Goal: Task Accomplishment & Management: Use online tool/utility

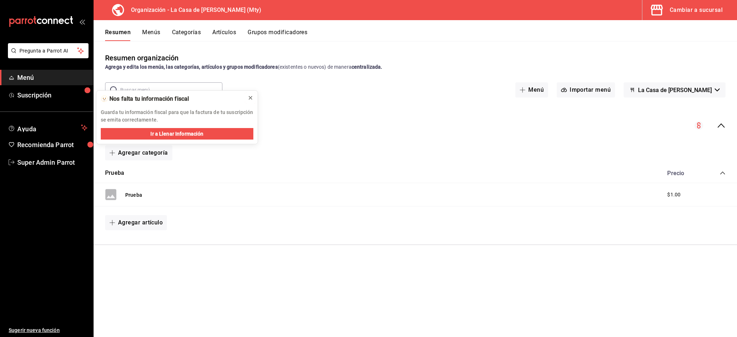
click at [251, 98] on icon at bounding box center [251, 98] width 6 height 6
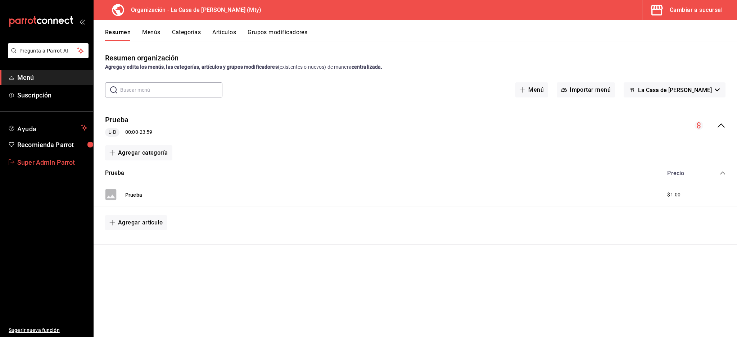
click at [24, 158] on span "Super Admin Parrot" at bounding box center [52, 163] width 70 height 10
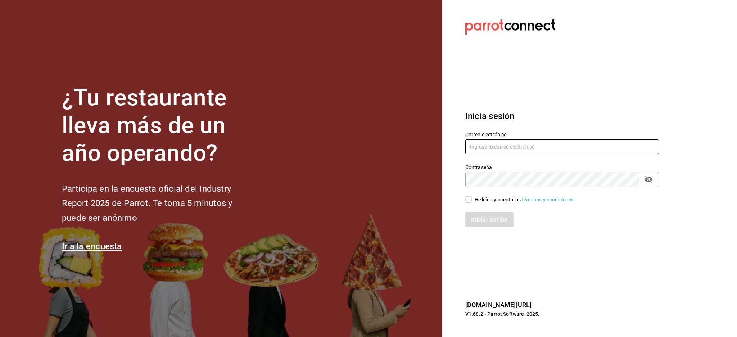
click at [551, 146] on input "text" at bounding box center [562, 146] width 194 height 15
paste input "pinturiccio@morelos.com"
type input "pinturiccio@morelos.com"
click at [498, 198] on div "He leído y acepto los Términos y condiciones." at bounding box center [525, 200] width 101 height 8
click at [472, 198] on input "He leído y acepto los Términos y condiciones." at bounding box center [468, 200] width 6 height 6
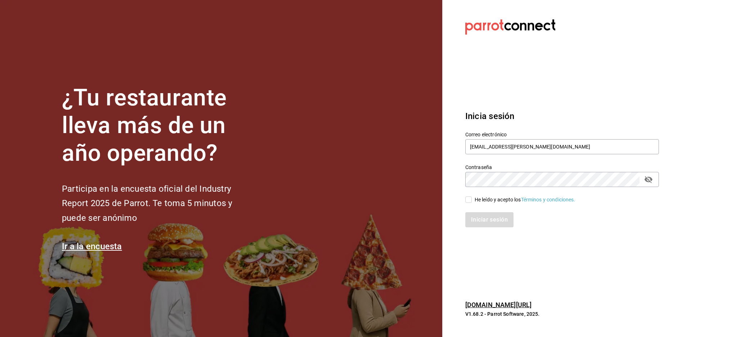
checkbox input "true"
click at [492, 221] on button "Iniciar sesión" at bounding box center [489, 219] width 49 height 15
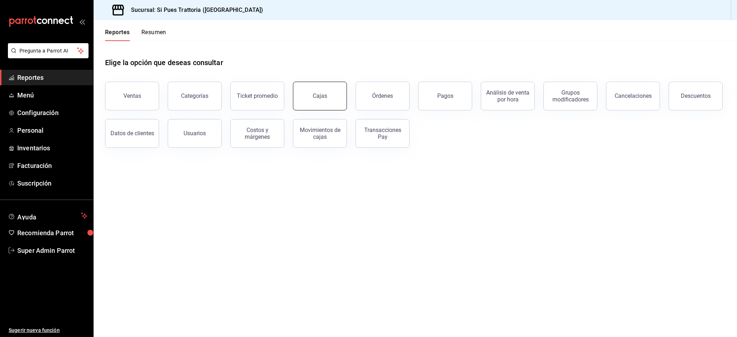
click at [326, 90] on button "Cajas" at bounding box center [320, 96] width 54 height 29
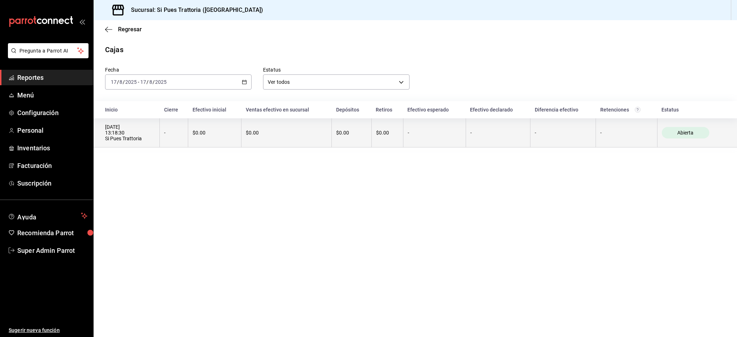
click at [181, 133] on div "-" at bounding box center [173, 133] width 19 height 6
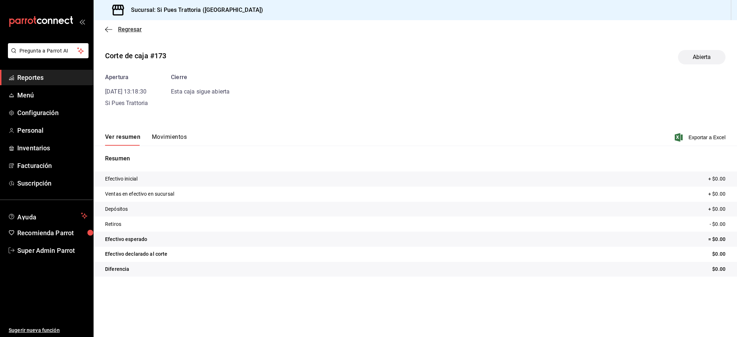
click at [111, 28] on icon "button" at bounding box center [108, 29] width 7 height 6
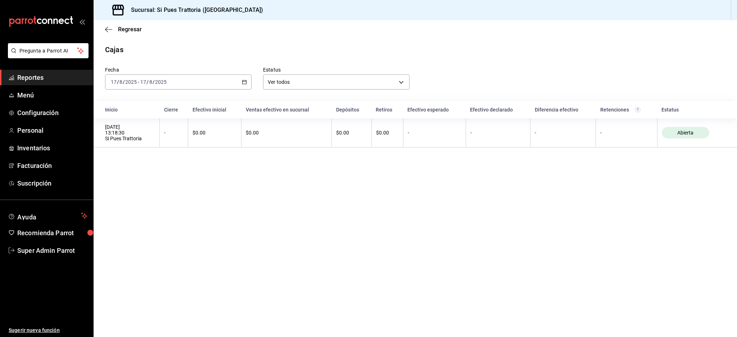
click at [111, 28] on icon "button" at bounding box center [108, 29] width 7 height 6
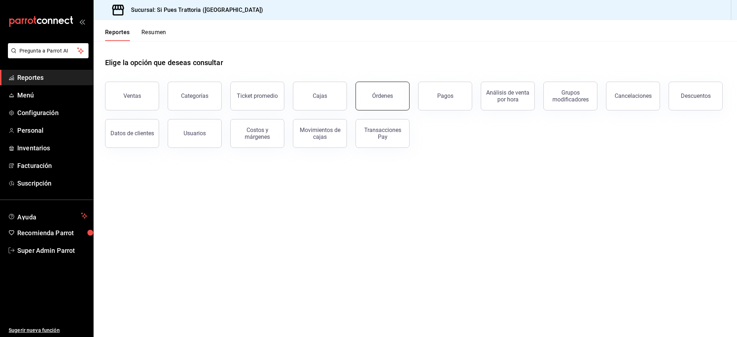
click at [398, 94] on button "Órdenes" at bounding box center [383, 96] width 54 height 29
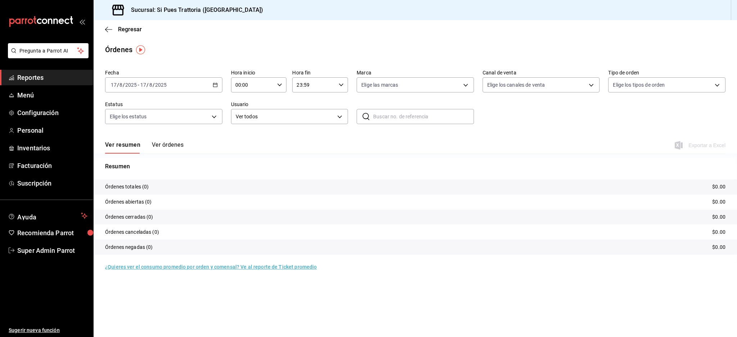
click at [177, 141] on button "Ver órdenes" at bounding box center [168, 147] width 32 height 12
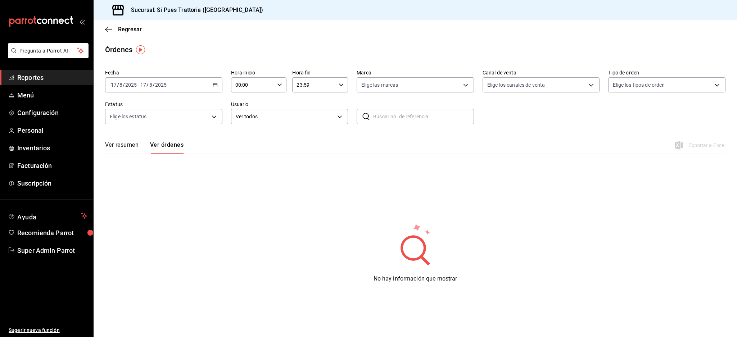
click at [106, 144] on button "Ver resumen" at bounding box center [121, 147] width 33 height 12
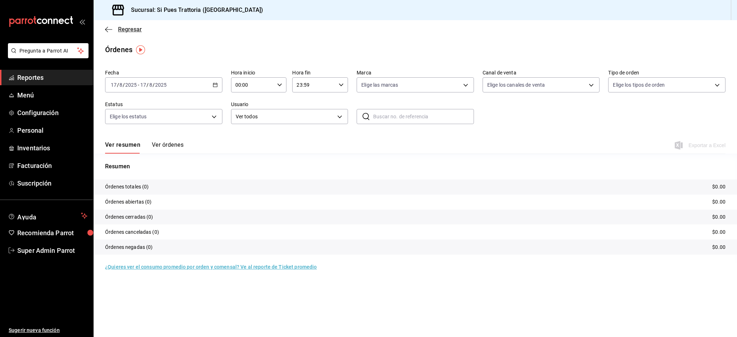
click at [105, 27] on icon "button" at bounding box center [108, 29] width 7 height 6
